Goal: Navigation & Orientation: Go to known website

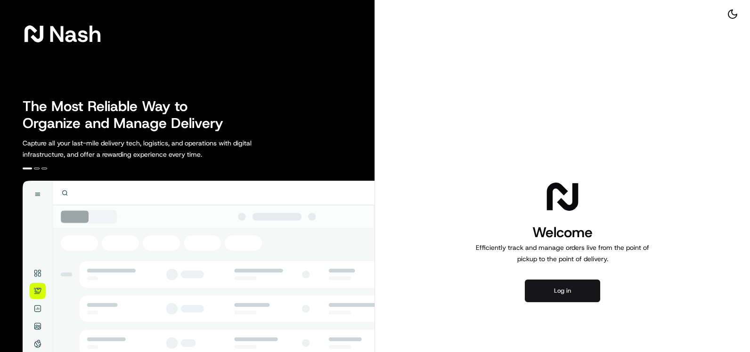
click at [577, 300] on button "Log in" at bounding box center [562, 291] width 75 height 23
